Goal: Navigation & Orientation: Find specific page/section

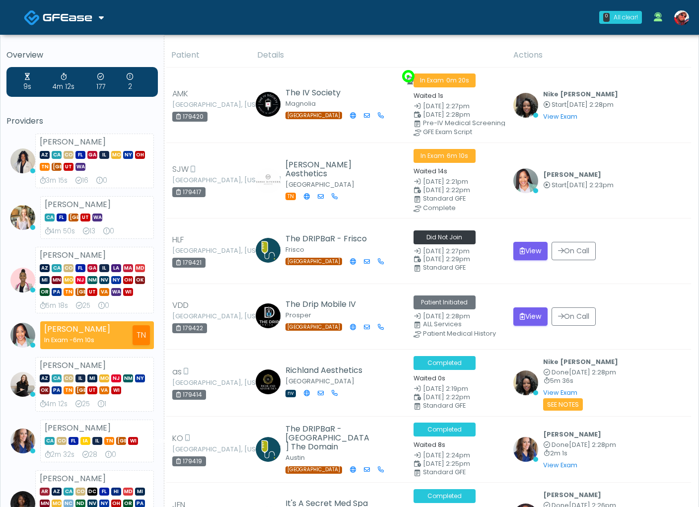
click at [85, 13] on img at bounding box center [68, 17] width 50 height 10
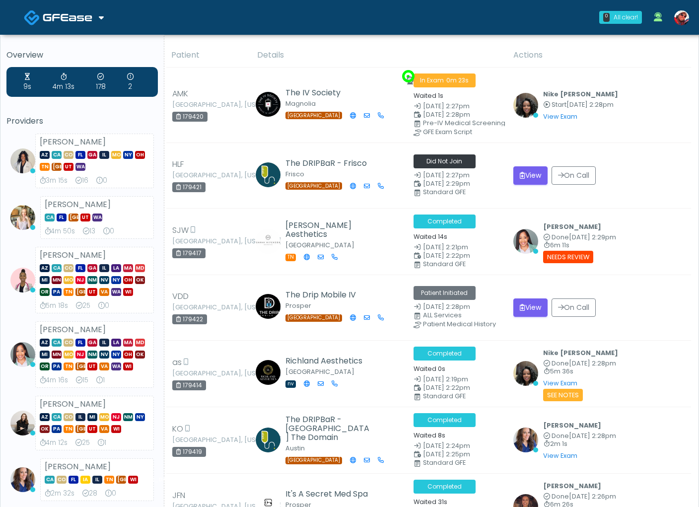
click at [124, 23] on div "0 All clear! All clear! Rachael Hunt AZ CA CO FL GA IL MO NY OH TN TX UT WA 3m …" at bounding box center [409, 17] width 572 height 33
click at [92, 19] on span at bounding box center [69, 17] width 52 height 14
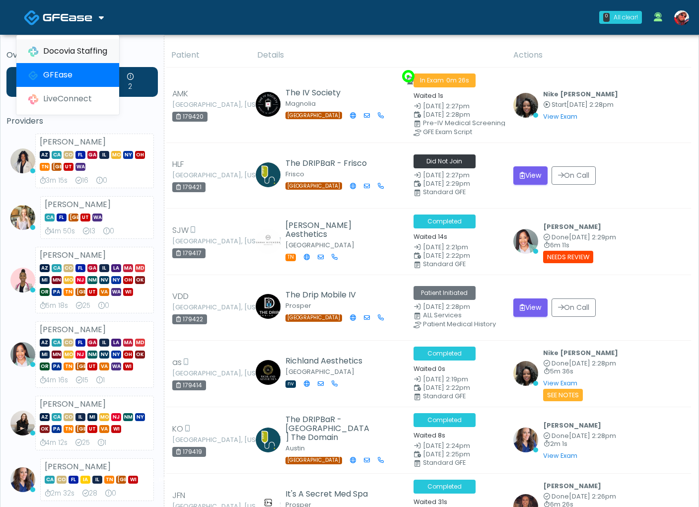
click at [67, 54] on link "Docovia Staffing" at bounding box center [67, 51] width 103 height 24
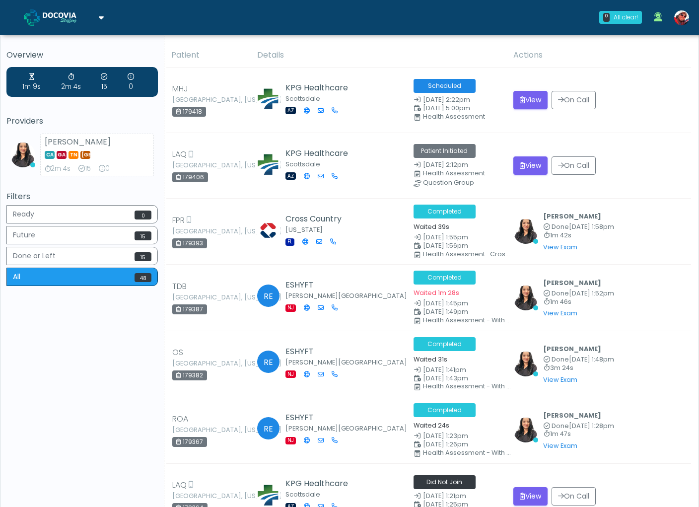
click at [105, 14] on div "Docovia Staffing GFEase LiveConnect" at bounding box center [63, 17] width 119 height 33
click at [99, 18] on icon at bounding box center [101, 17] width 5 height 8
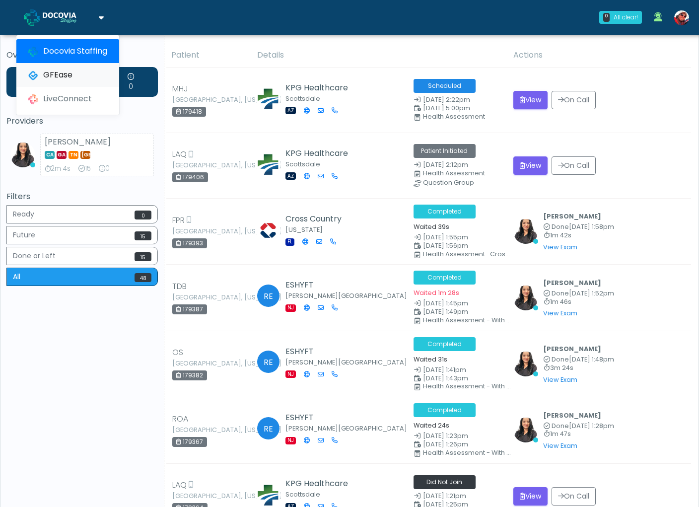
click at [74, 69] on link "GFEase" at bounding box center [67, 75] width 103 height 24
